Goal: Transaction & Acquisition: Purchase product/service

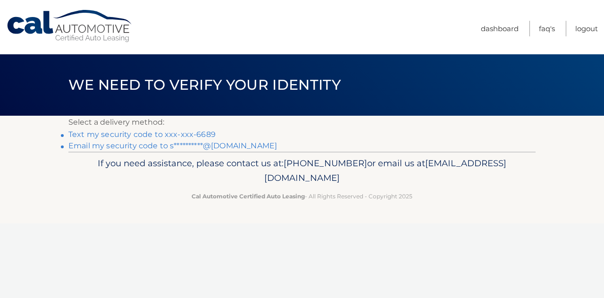
click at [176, 134] on link "Text my security code to xxx-xxx-6689" at bounding box center [141, 134] width 147 height 9
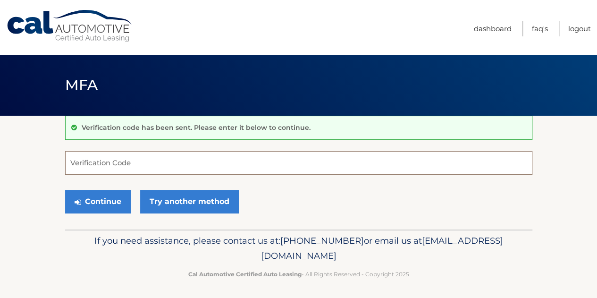
click at [83, 158] on input "Verification Code" at bounding box center [298, 163] width 467 height 24
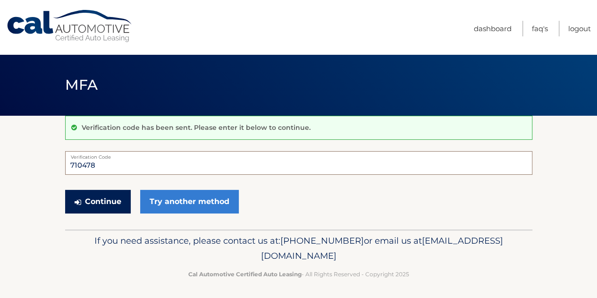
type input "710478"
click at [114, 199] on button "Continue" at bounding box center [98, 202] width 66 height 24
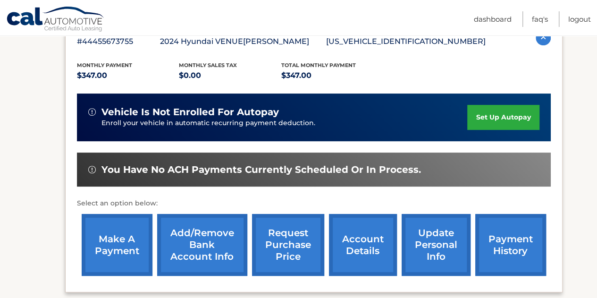
scroll to position [189, 0]
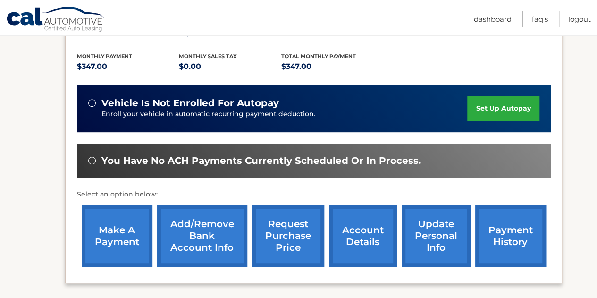
click at [121, 235] on link "make a payment" at bounding box center [117, 236] width 71 height 62
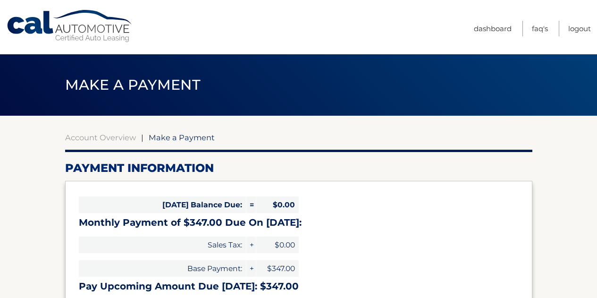
select select "Yjc1NjE5ZjYtMWY5YS00YTg5LTg2NWItZWRmNGJmZTBmNzA4"
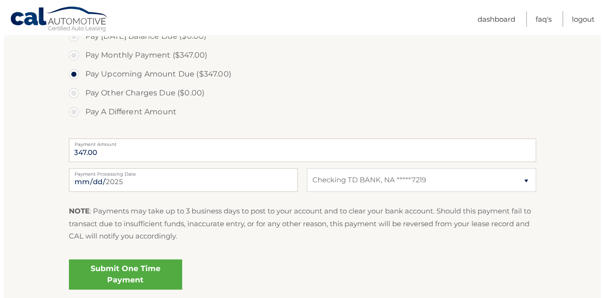
scroll to position [330, 0]
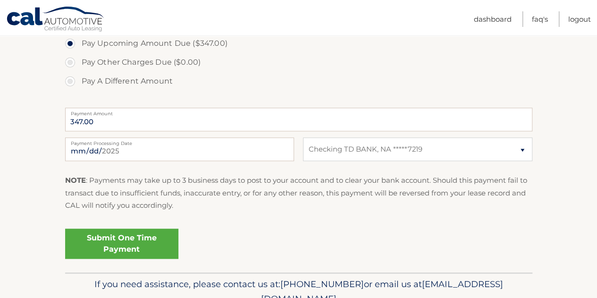
click at [115, 244] on link "Submit One Time Payment" at bounding box center [121, 243] width 113 height 30
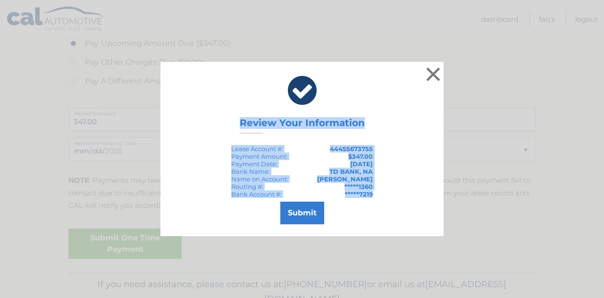
drag, startPoint x: 239, startPoint y: 121, endPoint x: 374, endPoint y: 194, distance: 153.5
click at [374, 194] on div "× Review Your Information Lease Account #: 44455673755 Payment Amount: $347.00 …" at bounding box center [301, 149] width 283 height 174
copy div "Review Your Information Lease Account #: 44455673755 Payment Amount: $347.00 Pa…"
click at [304, 143] on div "× Review Your Information Lease Account #: 44455673755 Payment Amount: $347.00 …" at bounding box center [301, 149] width 283 height 174
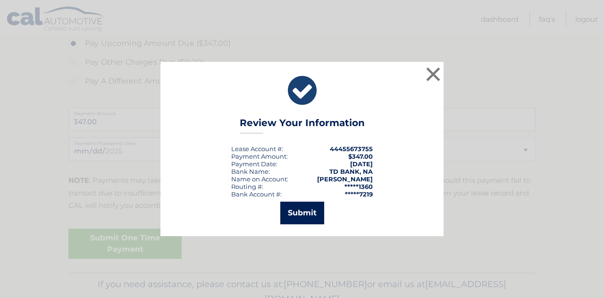
click at [302, 209] on button "Submit" at bounding box center [302, 213] width 44 height 23
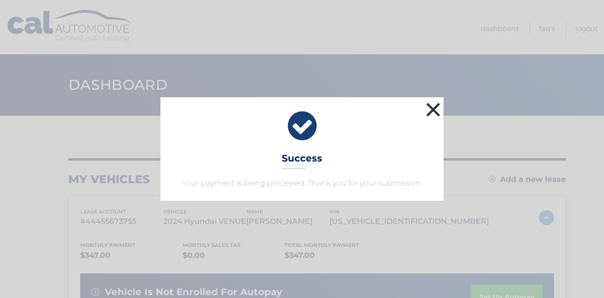
click at [434, 108] on button "×" at bounding box center [433, 109] width 19 height 19
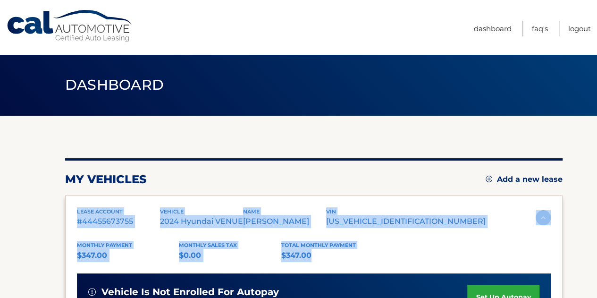
drag, startPoint x: 75, startPoint y: 213, endPoint x: 334, endPoint y: 256, distance: 262.6
copy div "lease account #44455673755 vehicle 2024 Hyundai VENUE name [PERSON_NAME] vin [U…"
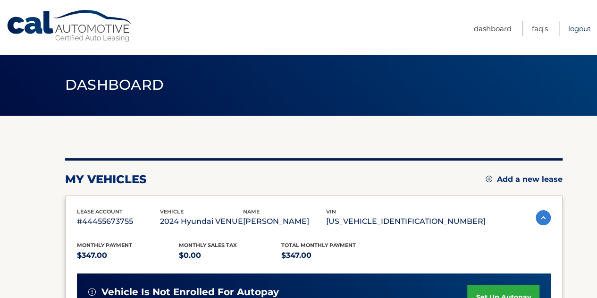
click at [581, 28] on link "Logout" at bounding box center [579, 29] width 23 height 16
